Goal: Register for event/course

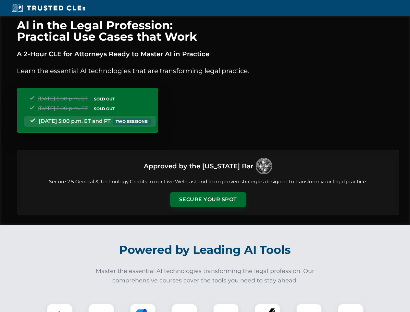
click at [208, 199] on button "Secure Your Spot" at bounding box center [208, 199] width 76 height 15
click at [60, 308] on img at bounding box center [59, 316] width 19 height 19
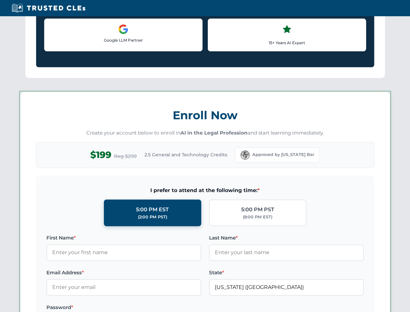
click at [143, 308] on label "Password *" at bounding box center [123, 307] width 155 height 8
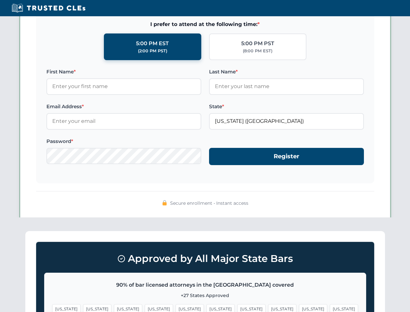
click at [299, 308] on span "[US_STATE]" at bounding box center [313, 308] width 28 height 9
